Goal: Information Seeking & Learning: Check status

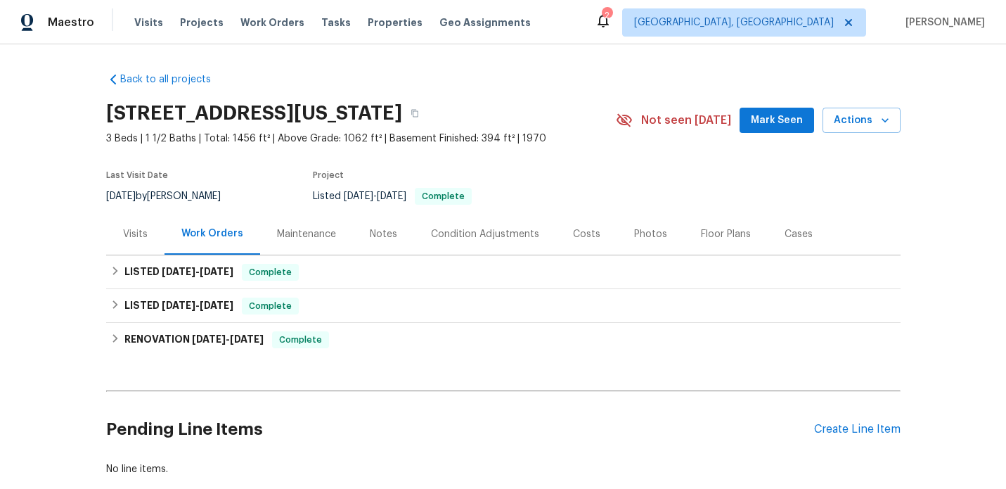
click at [139, 235] on div "Visits" at bounding box center [135, 234] width 25 height 14
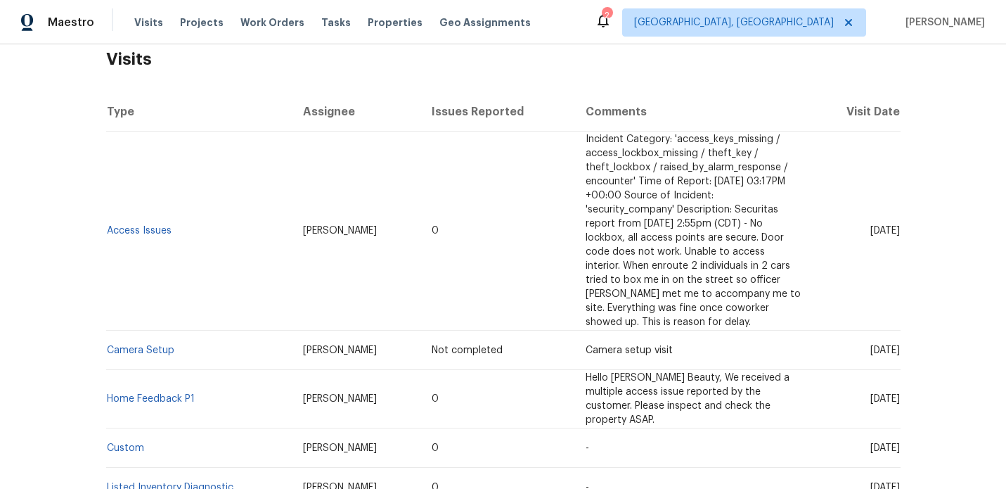
scroll to position [231, 0]
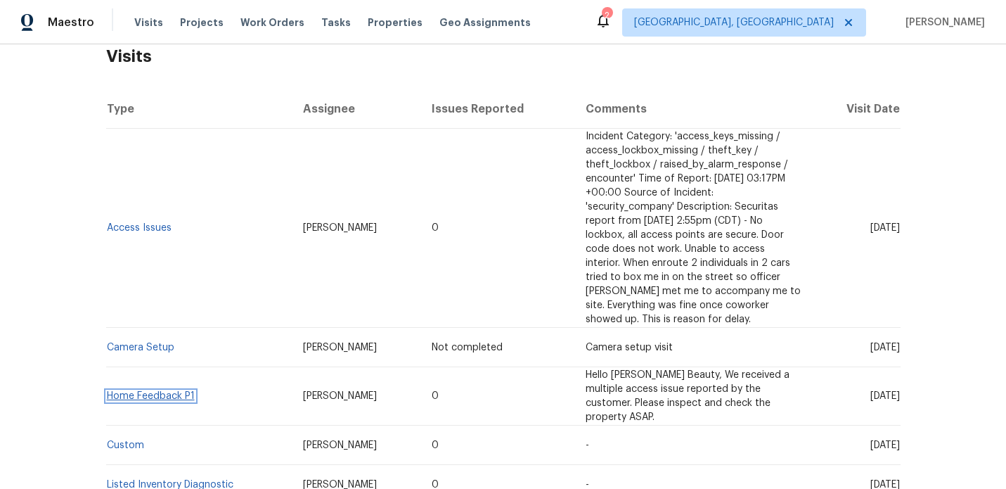
click at [174, 391] on link "Home Feedback P1" at bounding box center [151, 396] width 88 height 10
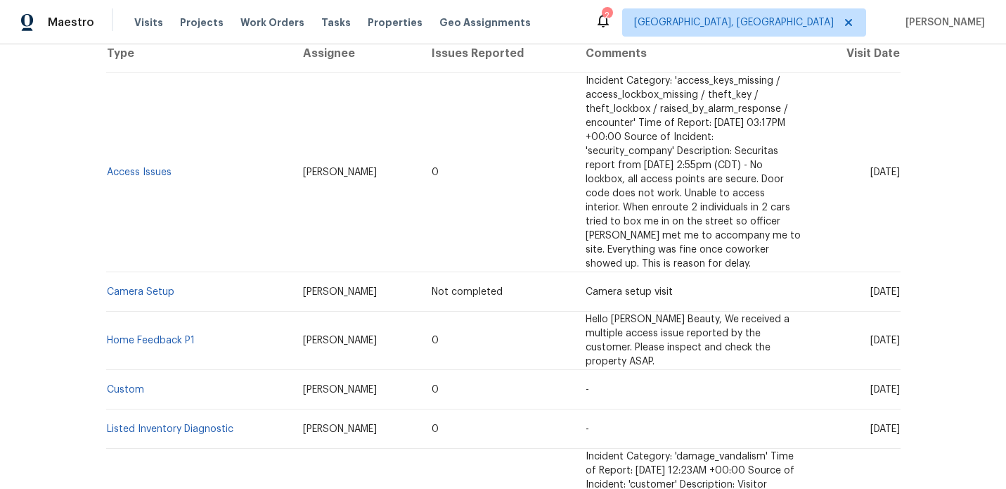
scroll to position [290, 0]
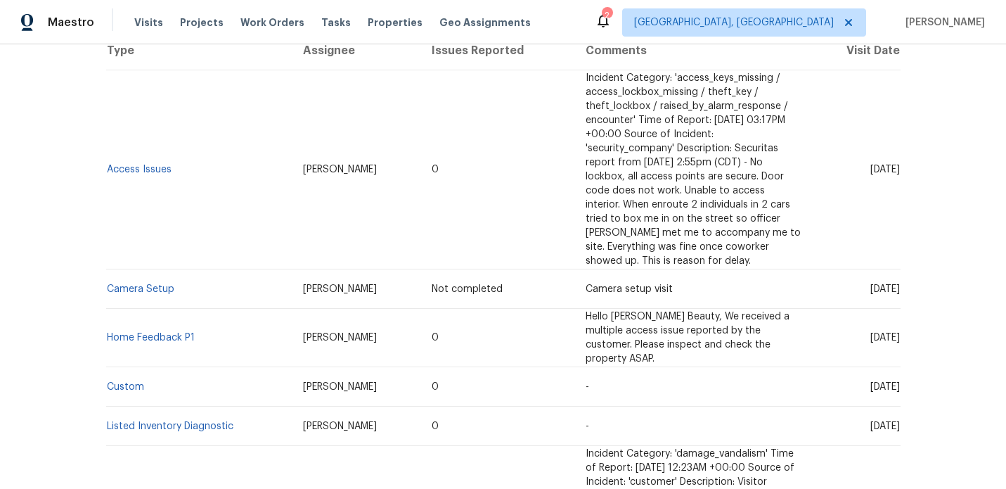
click at [150, 148] on td "Access Issues" at bounding box center [199, 169] width 186 height 199
click at [157, 165] on link "Access Issues" at bounding box center [139, 170] width 65 height 10
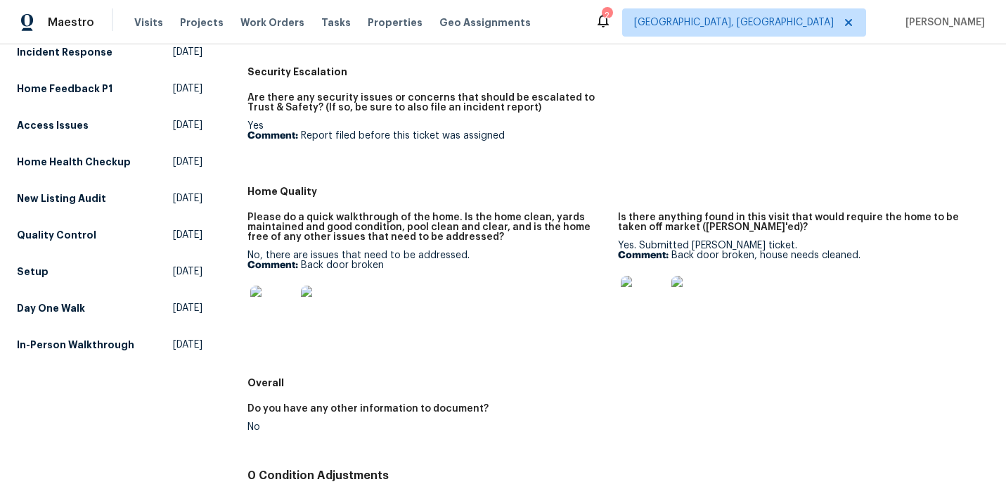
scroll to position [340, 0]
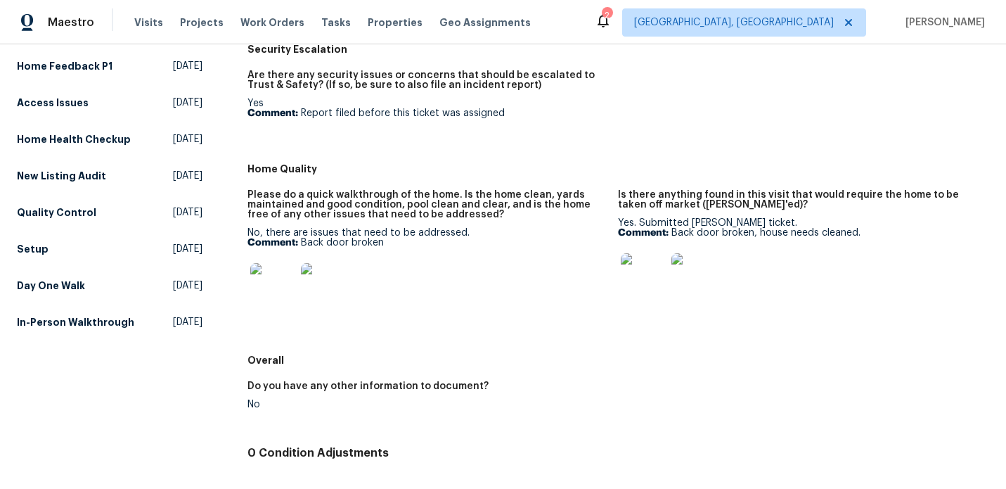
click at [276, 295] on img at bounding box center [272, 285] width 45 height 45
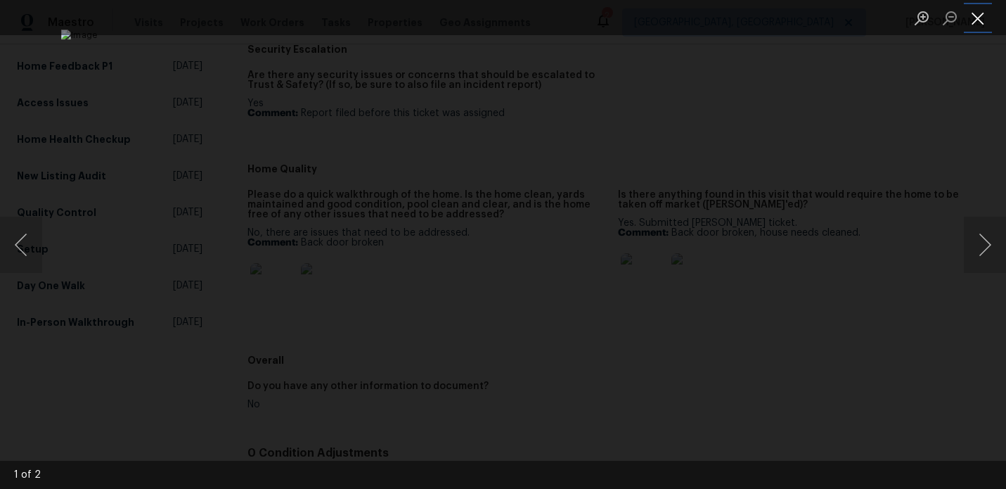
click at [983, 25] on button "Close lightbox" at bounding box center [978, 18] width 28 height 25
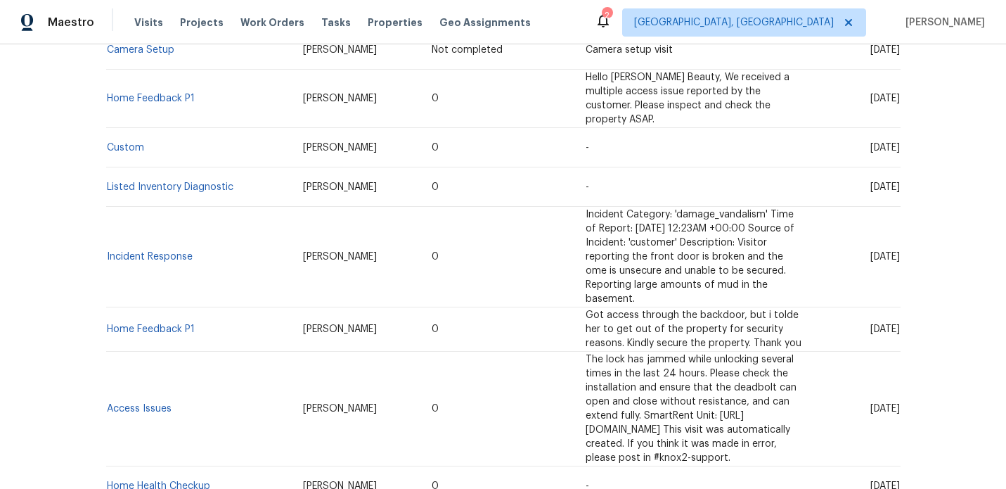
scroll to position [726, 0]
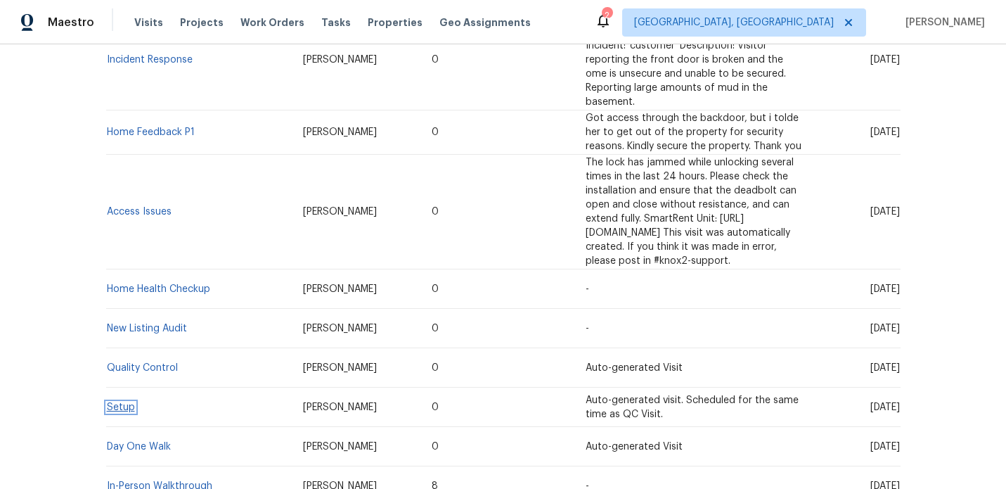
click at [123, 402] on link "Setup" at bounding box center [121, 407] width 28 height 10
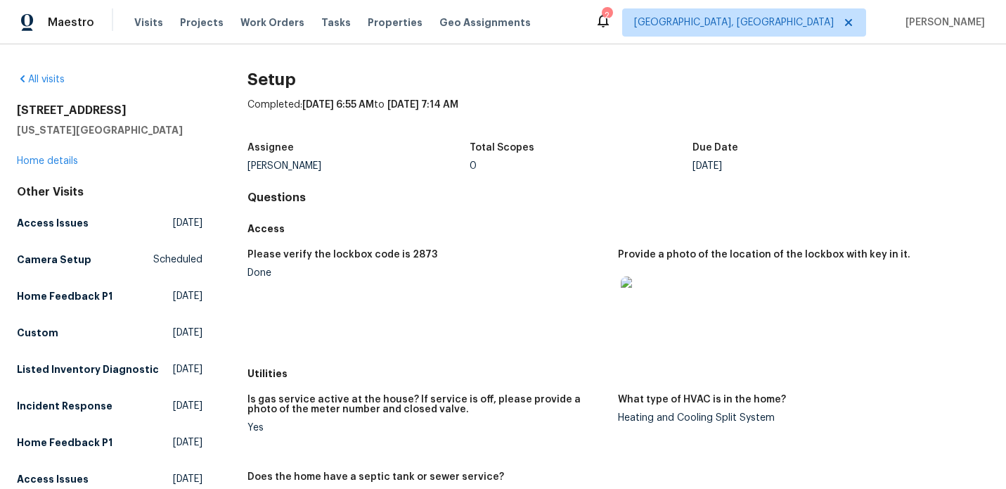
click at [655, 311] on img at bounding box center [643, 298] width 45 height 45
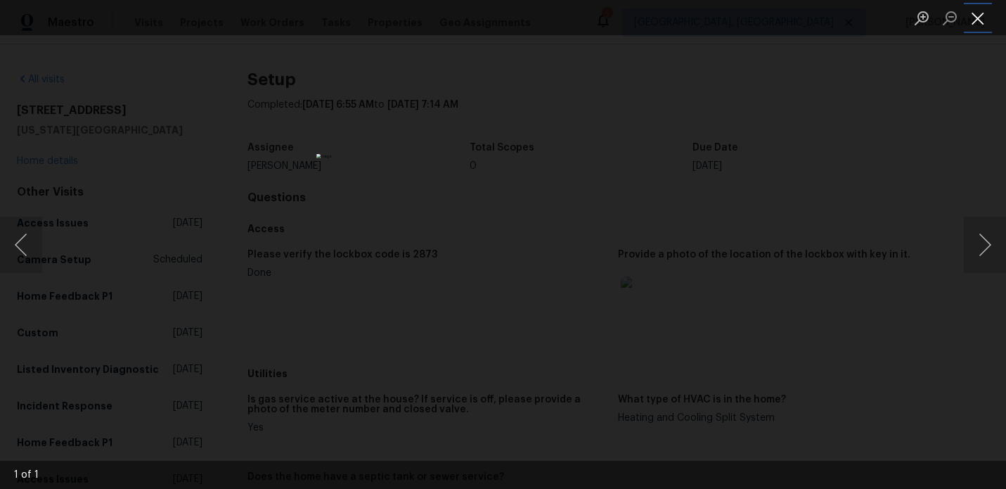
click at [980, 19] on button "Close lightbox" at bounding box center [978, 18] width 28 height 25
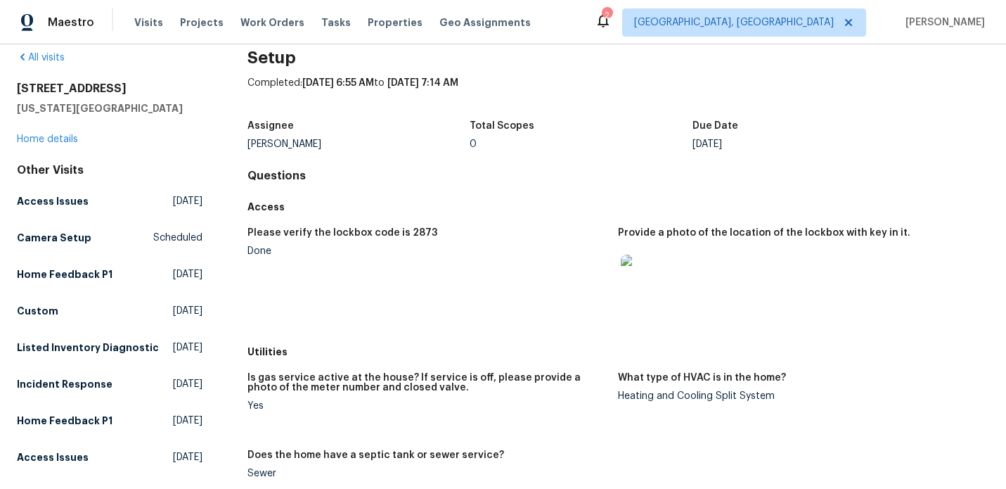
scroll to position [18, 0]
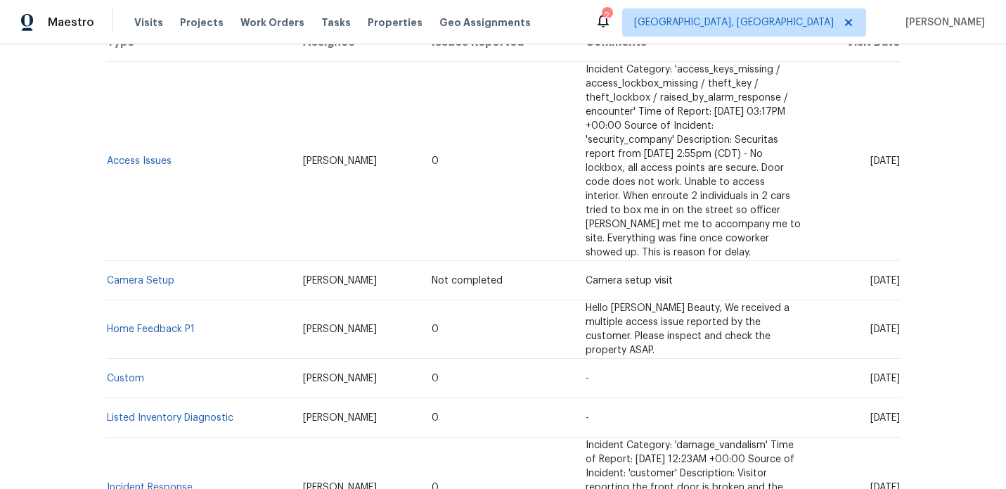
scroll to position [301, 0]
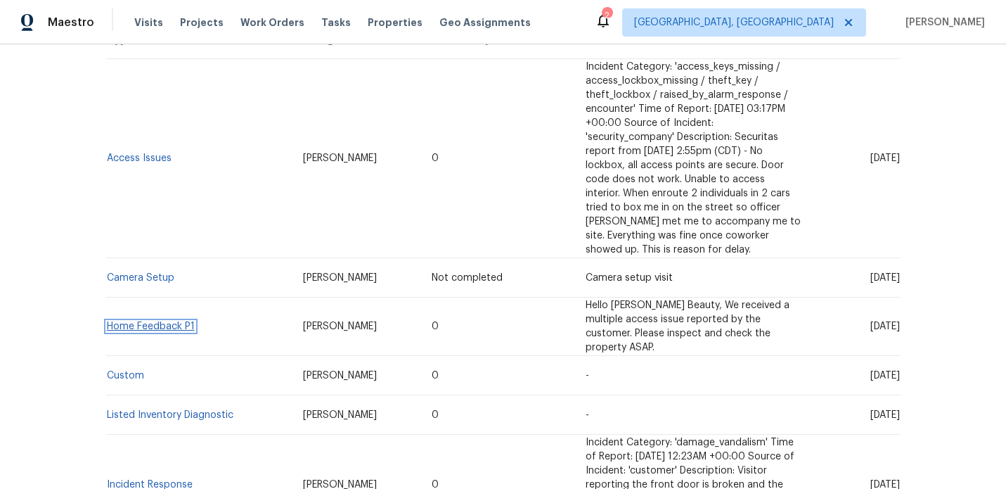
click at [165, 321] on link "Home Feedback P1" at bounding box center [151, 326] width 88 height 10
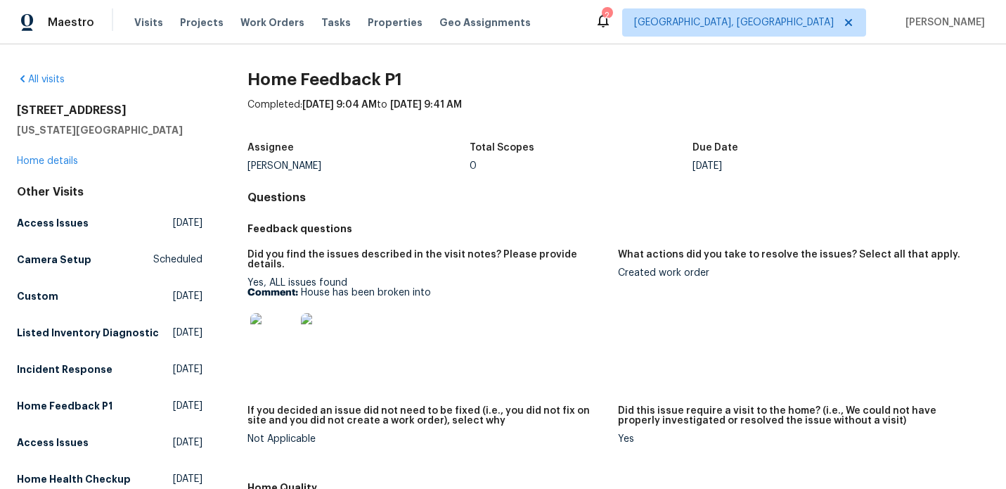
scroll to position [11, 0]
